Goal: Find specific page/section: Find specific page/section

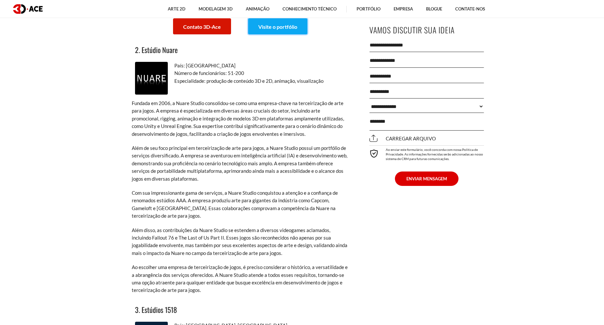
scroll to position [1147, 0]
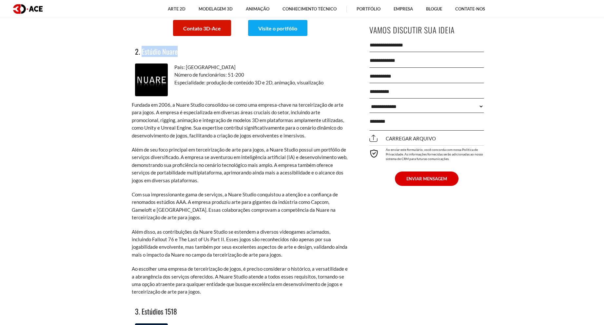
drag, startPoint x: 141, startPoint y: 51, endPoint x: 182, endPoint y: 52, distance: 40.3
click at [182, 52] on h3 "2. Estúdio Nuare" at bounding box center [240, 51] width 210 height 11
copy font "Estúdio Nuare"
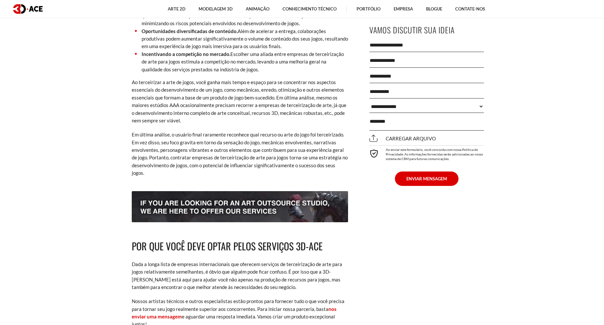
scroll to position [2982, 0]
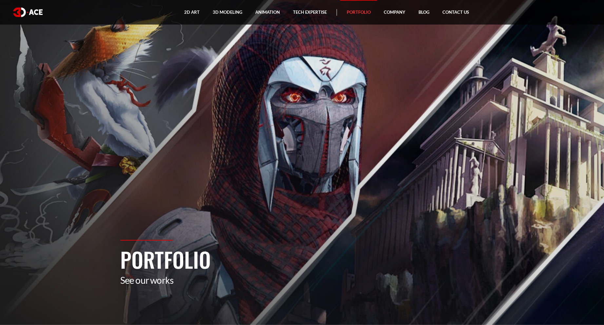
click at [25, 15] on img at bounding box center [27, 13] width 29 height 10
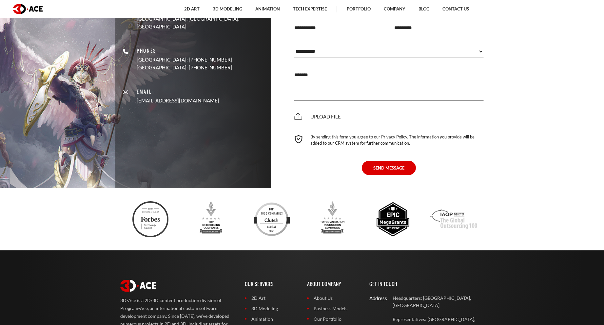
scroll to position [2624, 0]
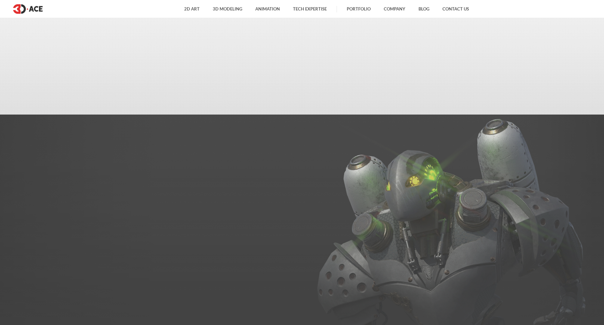
scroll to position [2546, 0]
